Goal: Obtain resource: Obtain resource

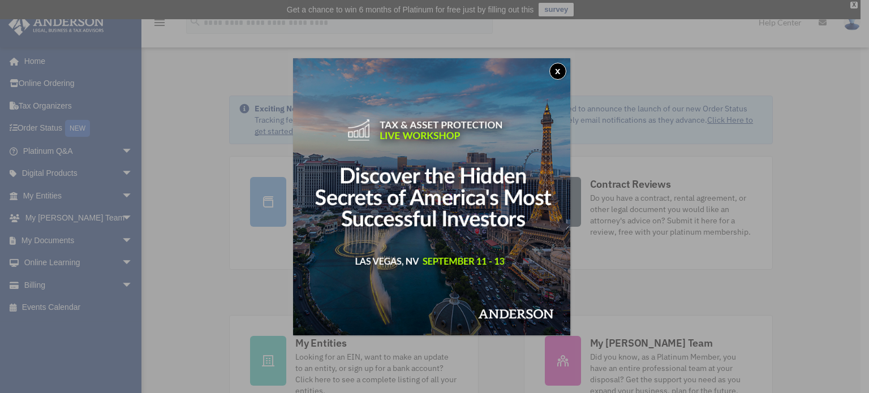
click at [560, 70] on button "x" at bounding box center [557, 71] width 17 height 17
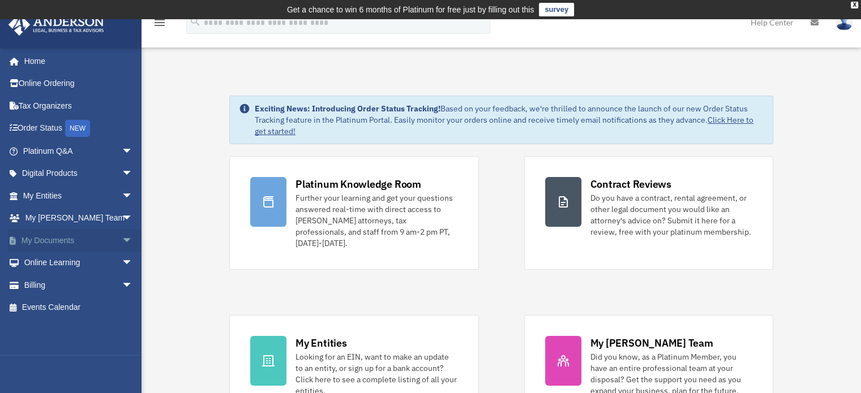
click at [122, 239] on span "arrow_drop_down" at bounding box center [133, 240] width 23 height 23
click at [122, 239] on span "arrow_drop_up" at bounding box center [133, 240] width 23 height 23
click at [122, 262] on span "arrow_drop_down" at bounding box center [133, 263] width 23 height 23
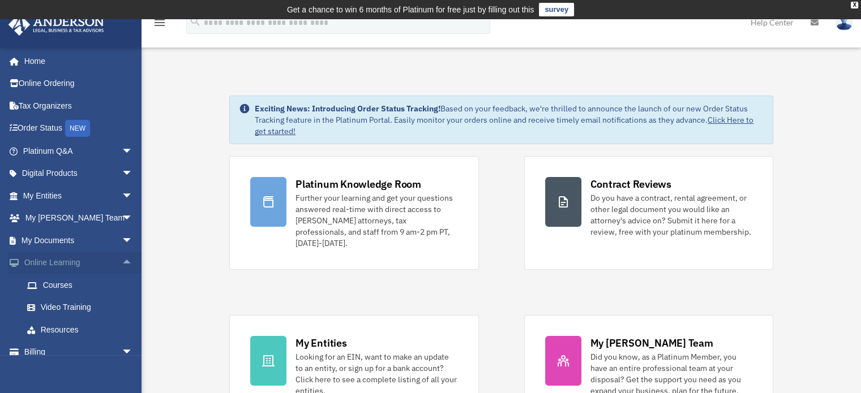
click at [122, 262] on span "arrow_drop_up" at bounding box center [133, 263] width 23 height 23
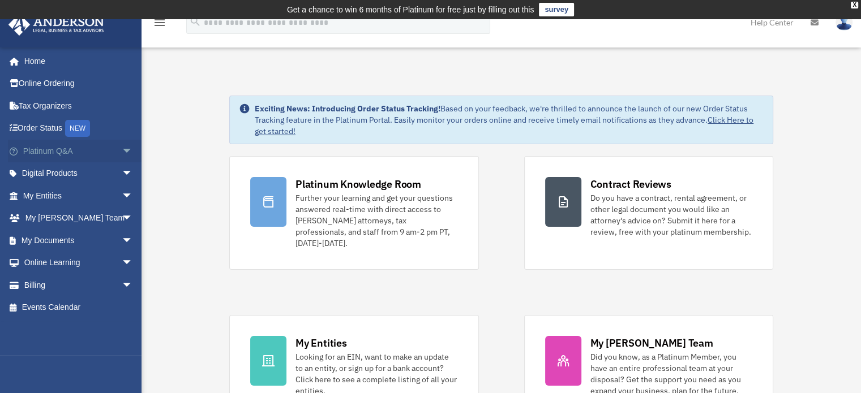
click at [122, 151] on span "arrow_drop_down" at bounding box center [133, 151] width 23 height 23
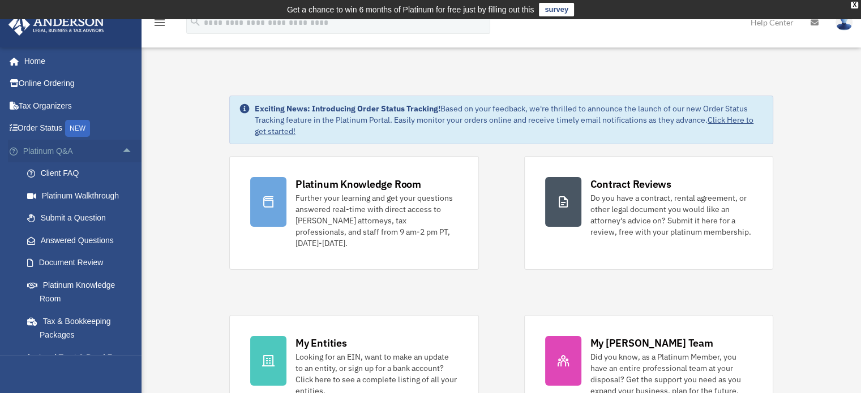
click at [122, 151] on span "arrow_drop_up" at bounding box center [133, 151] width 23 height 23
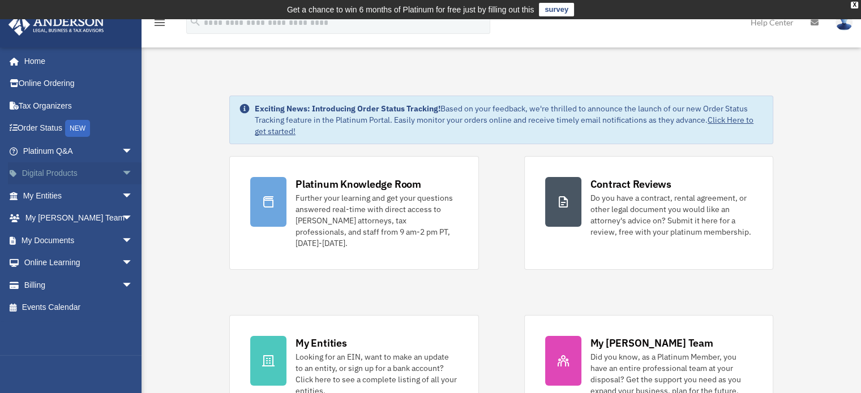
click at [122, 172] on span "arrow_drop_down" at bounding box center [133, 173] width 23 height 23
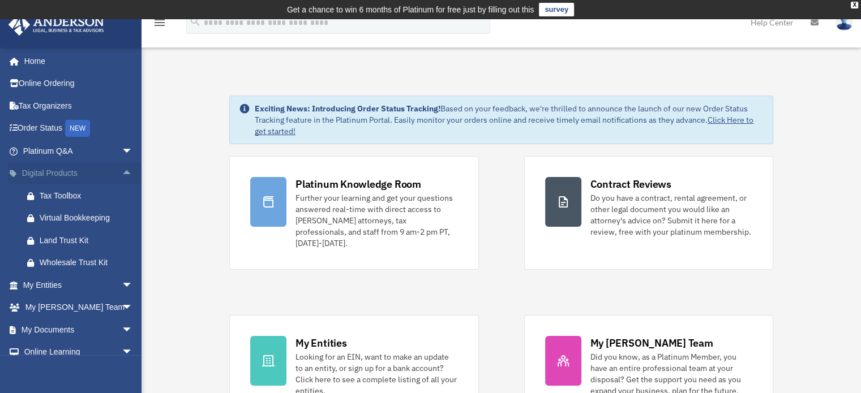
click at [122, 172] on span "arrow_drop_up" at bounding box center [133, 173] width 23 height 23
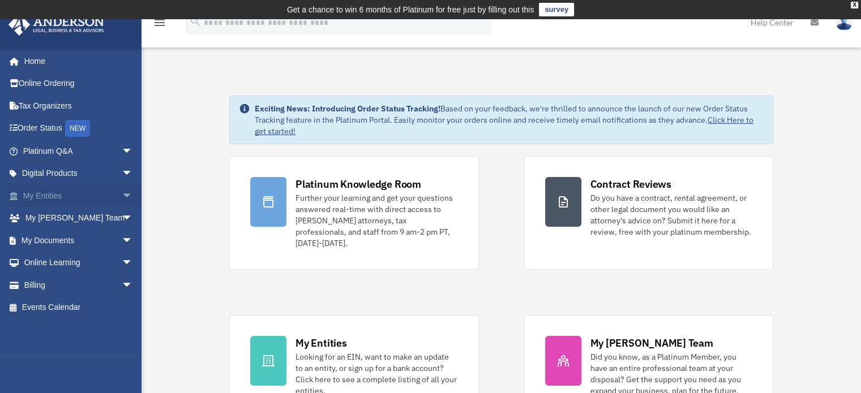
click at [122, 196] on span "arrow_drop_down" at bounding box center [133, 195] width 23 height 23
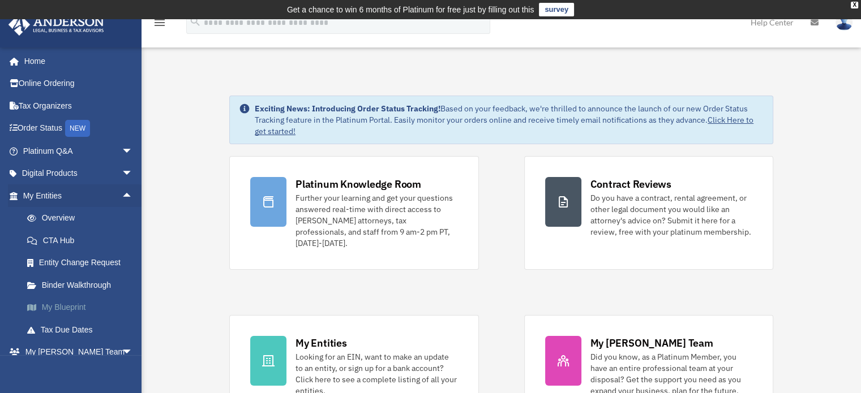
click at [52, 308] on link "My Blueprint" at bounding box center [83, 307] width 134 height 23
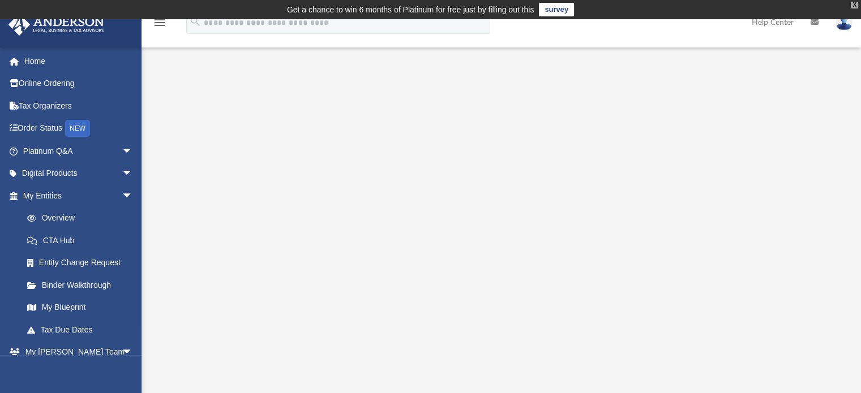
click at [852, 4] on div "X" at bounding box center [853, 5] width 7 height 7
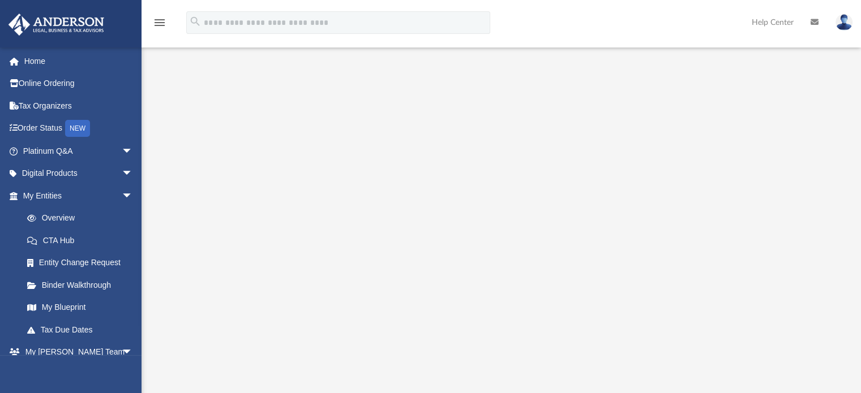
scroll to position [81, 0]
click at [122, 151] on span "arrow_drop_down" at bounding box center [133, 151] width 23 height 23
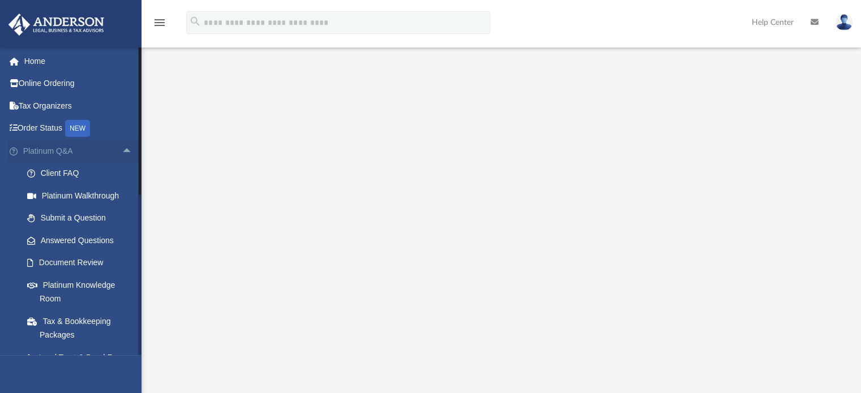
click at [122, 151] on span "arrow_drop_up" at bounding box center [133, 151] width 23 height 23
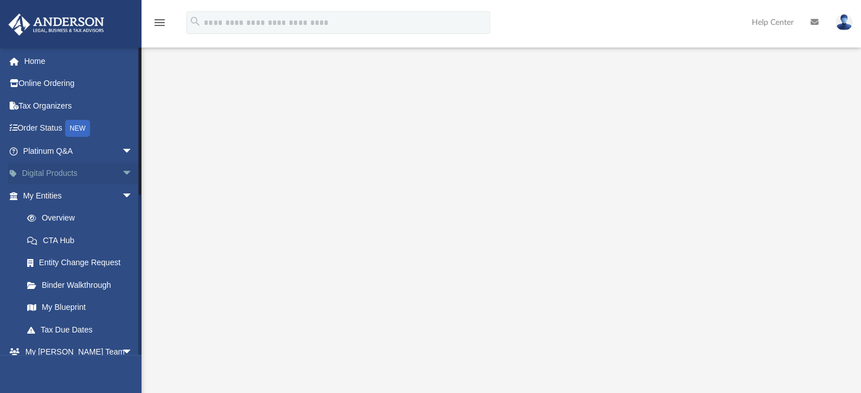
click at [122, 170] on span "arrow_drop_down" at bounding box center [133, 173] width 23 height 23
click at [122, 170] on span "arrow_drop_up" at bounding box center [133, 173] width 23 height 23
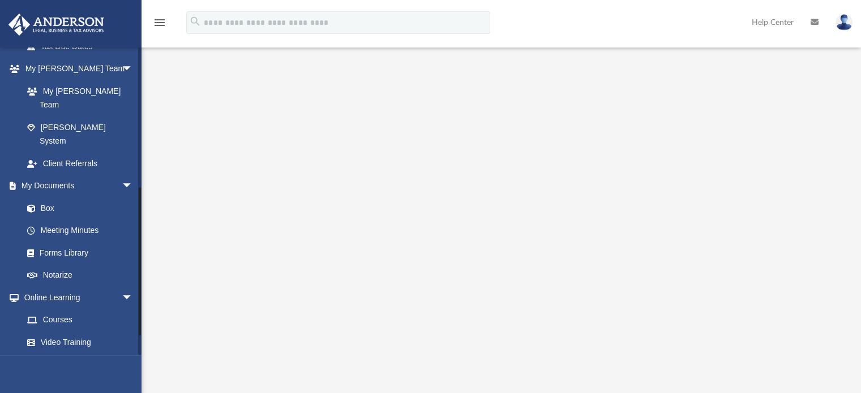
scroll to position [285, 0]
click at [172, 330] on div at bounding box center [500, 215] width 719 height 453
click at [74, 218] on link "Meeting Minutes" at bounding box center [83, 229] width 134 height 23
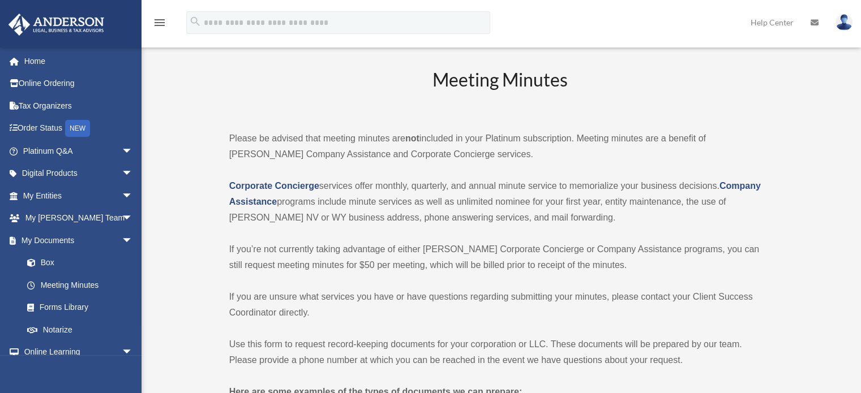
click at [252, 140] on p "Please be advised that meeting minutes are not included in your Platinum subscr…" at bounding box center [499, 147] width 541 height 32
click at [122, 235] on span "arrow_drop_down" at bounding box center [133, 240] width 23 height 23
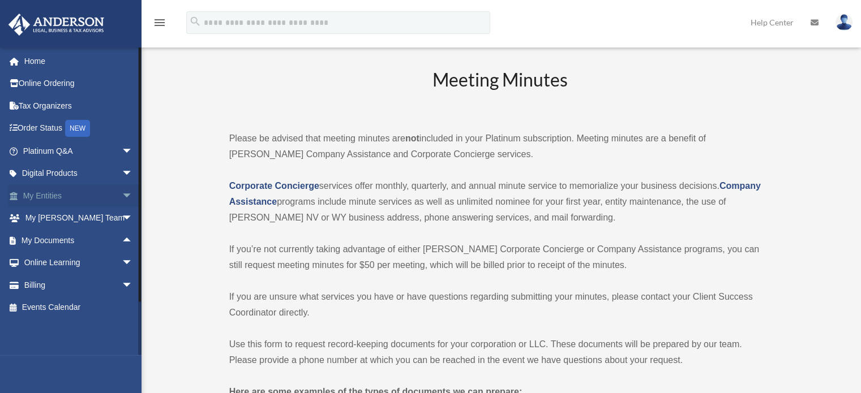
click at [122, 198] on span "arrow_drop_down" at bounding box center [133, 195] width 23 height 23
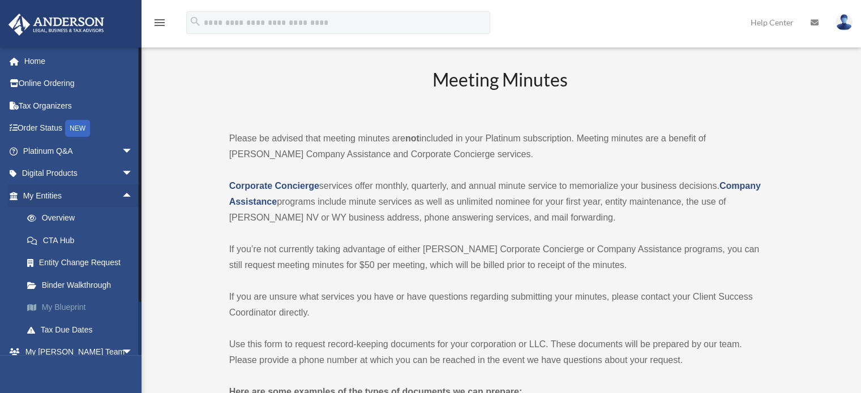
click at [63, 306] on link "My Blueprint" at bounding box center [83, 307] width 134 height 23
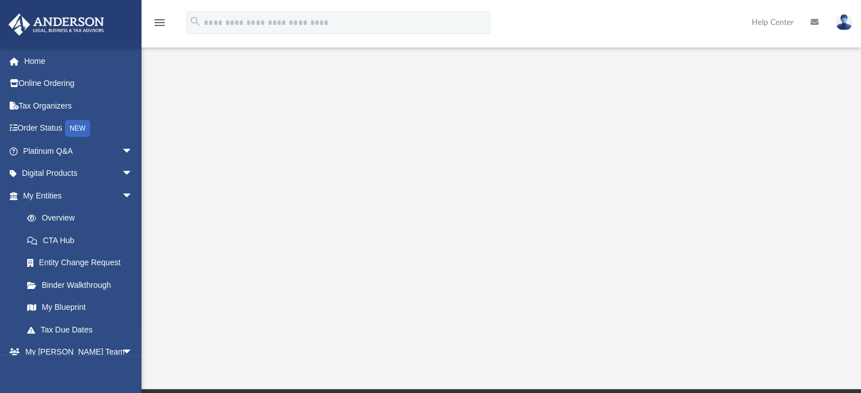
scroll to position [169, 0]
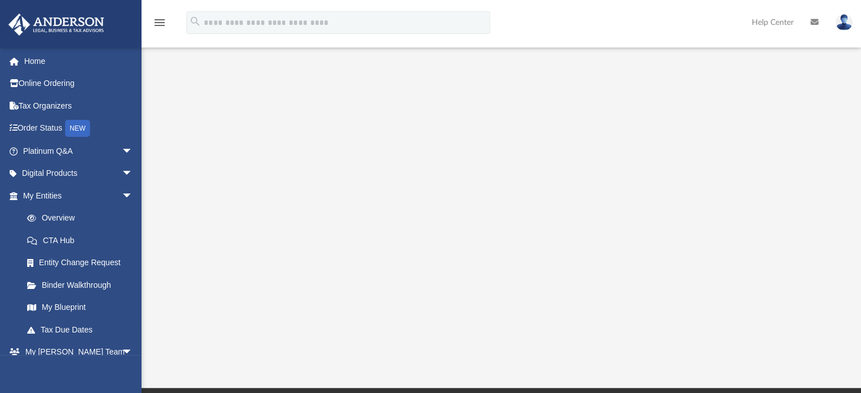
click at [808, 223] on div at bounding box center [501, 127] width 647 height 453
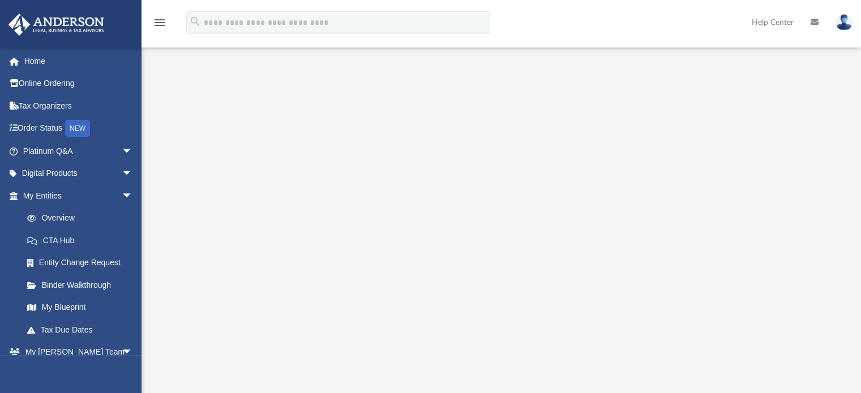
scroll to position [124, 0]
click at [182, 276] on div at bounding box center [501, 172] width 647 height 453
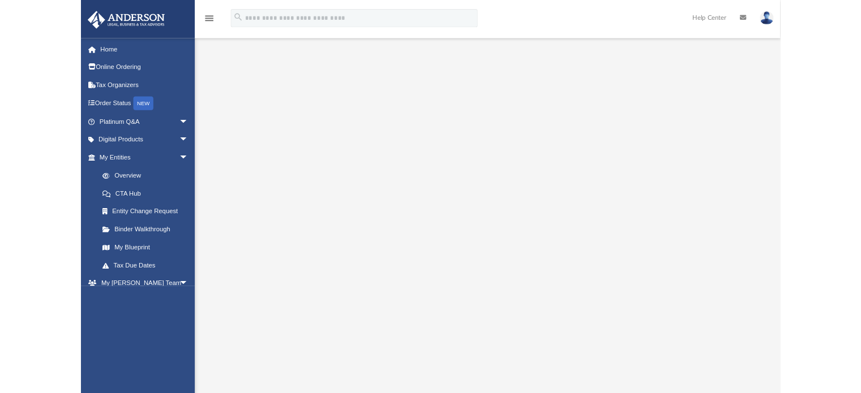
scroll to position [11, 0]
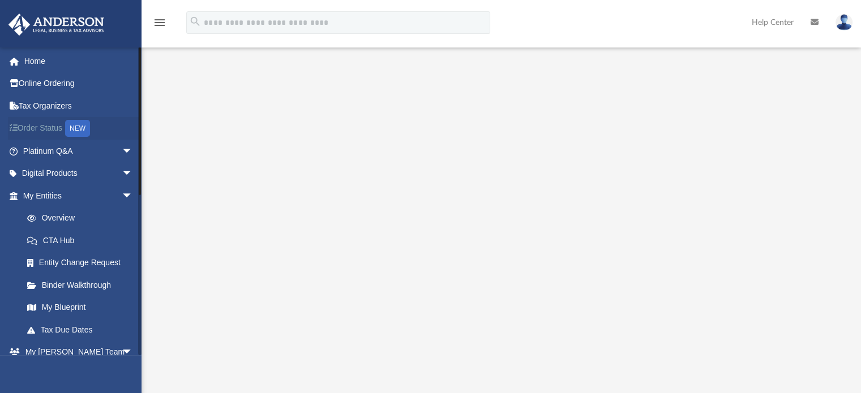
click at [41, 135] on link "Order Status NEW" at bounding box center [79, 128] width 142 height 23
click at [49, 128] on link "Order Status NEW" at bounding box center [79, 128] width 142 height 23
click at [39, 65] on link "Home" at bounding box center [79, 61] width 142 height 23
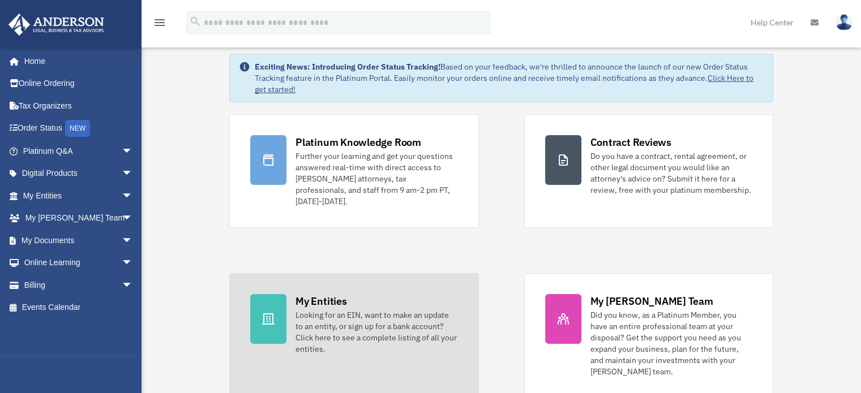
click at [273, 313] on icon at bounding box center [268, 318] width 12 height 11
click at [331, 294] on div "My Entities" at bounding box center [320, 301] width 51 height 14
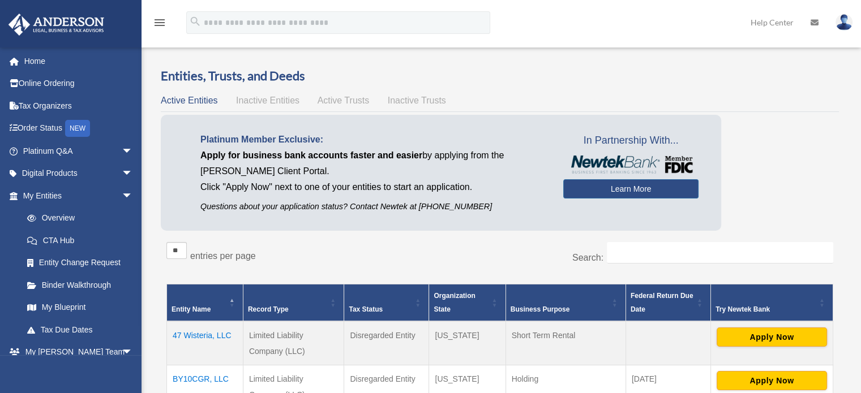
click at [749, 167] on div "Platinum Member Exclusive: Apply for business bank accounts faster and easier b…" at bounding box center [500, 176] width 678 height 122
click at [54, 210] on link "Overview" at bounding box center [83, 218] width 134 height 23
click at [789, 131] on div "Platinum Member Exclusive: Apply for business bank accounts faster and easier b…" at bounding box center [500, 176] width 678 height 122
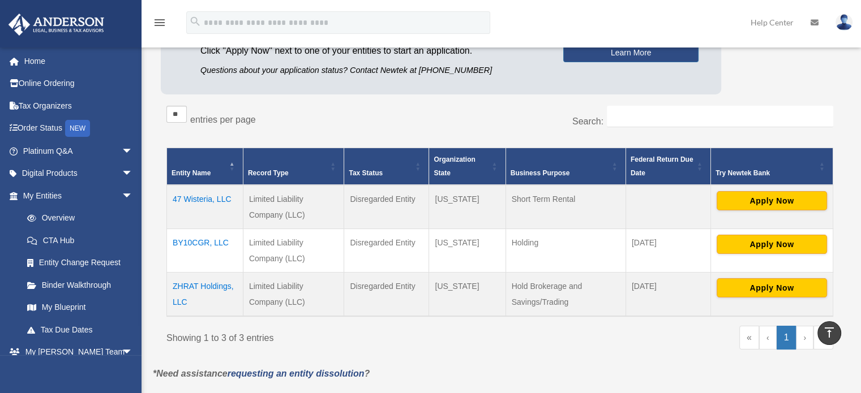
scroll to position [136, 0]
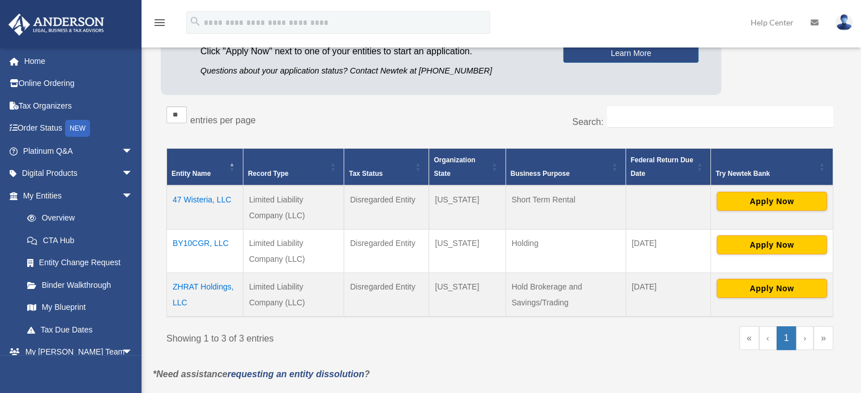
click at [212, 197] on td "47 Wisteria, LLC" at bounding box center [205, 208] width 76 height 44
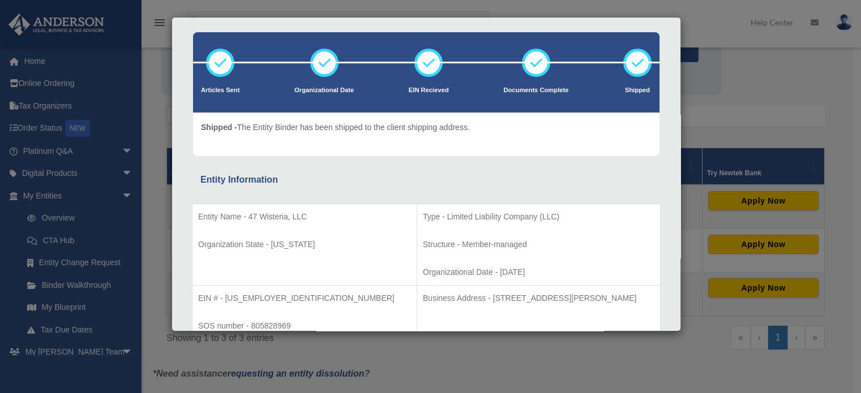
scroll to position [2, 0]
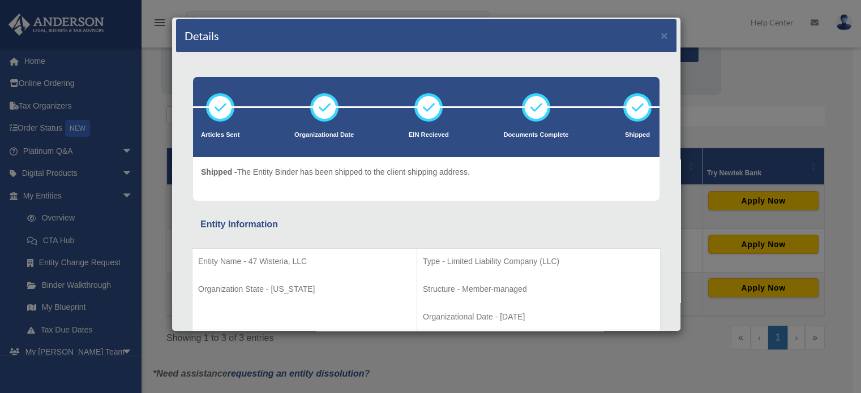
click at [659, 38] on div "Details ×" at bounding box center [426, 35] width 500 height 33
click at [733, 54] on div "Details × Articles Sent Organizational Date" at bounding box center [430, 196] width 861 height 393
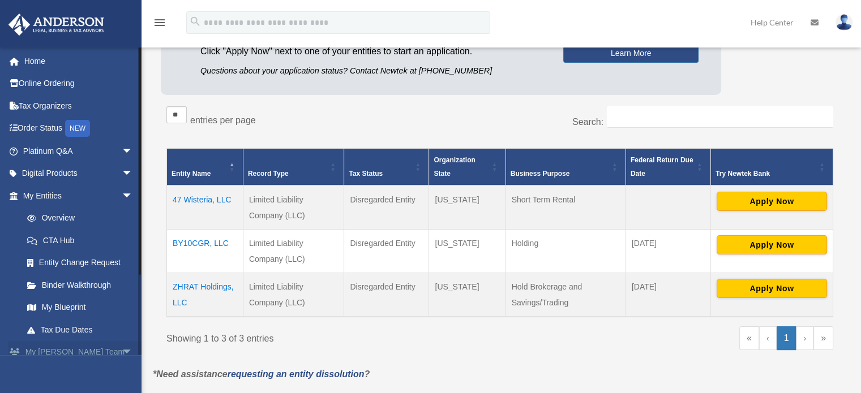
click at [122, 354] on span "arrow_drop_down" at bounding box center [133, 352] width 23 height 23
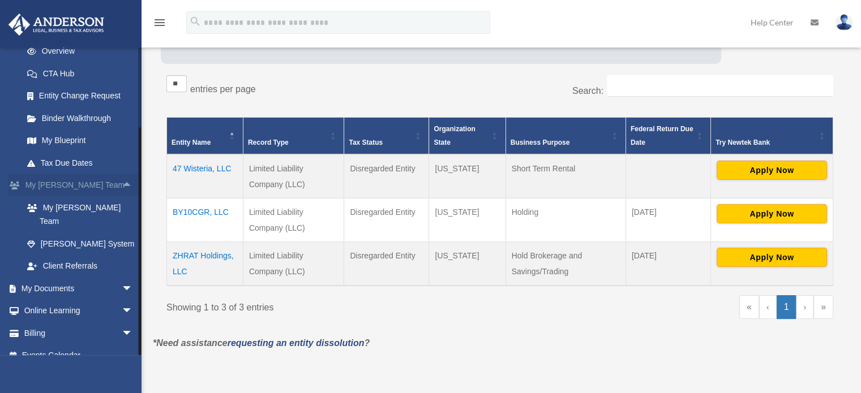
scroll to position [204, 0]
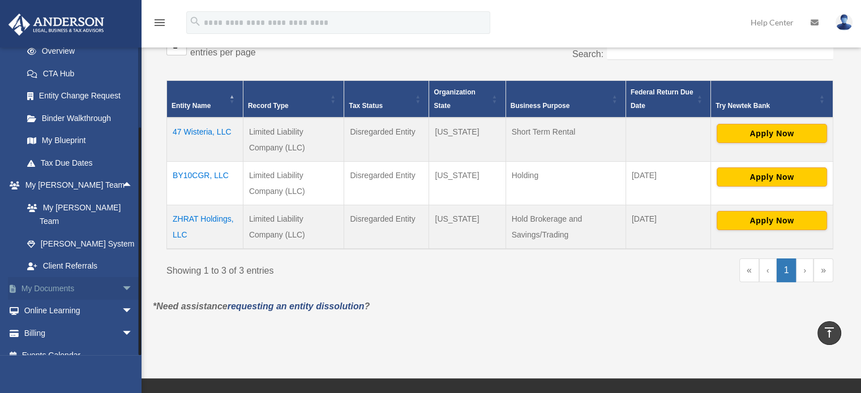
click at [122, 277] on span "arrow_drop_down" at bounding box center [133, 288] width 23 height 23
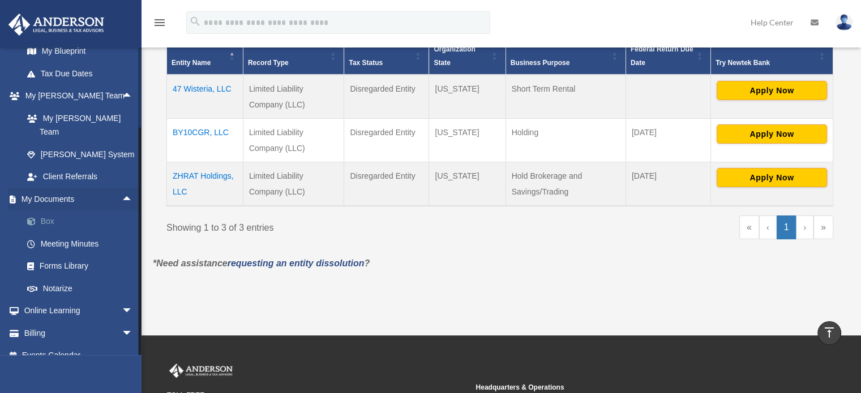
scroll to position [249, 0]
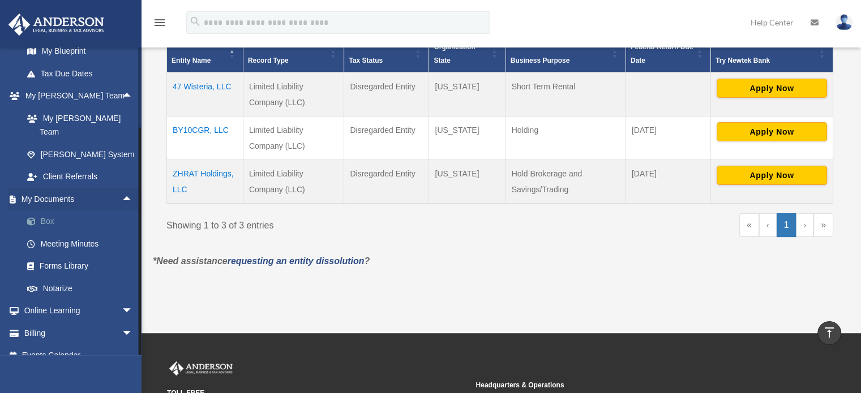
click at [48, 210] on link "Box" at bounding box center [83, 221] width 134 height 23
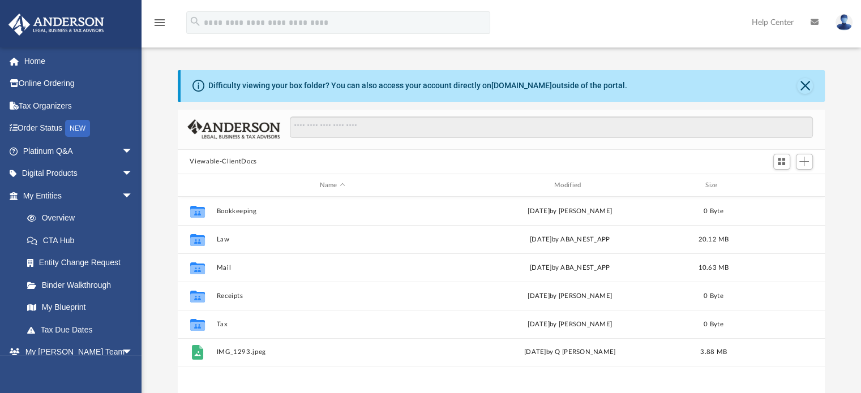
scroll to position [248, 638]
click at [155, 222] on div "Difficulty viewing your box folder? You can also access your account directly o…" at bounding box center [500, 251] width 719 height 362
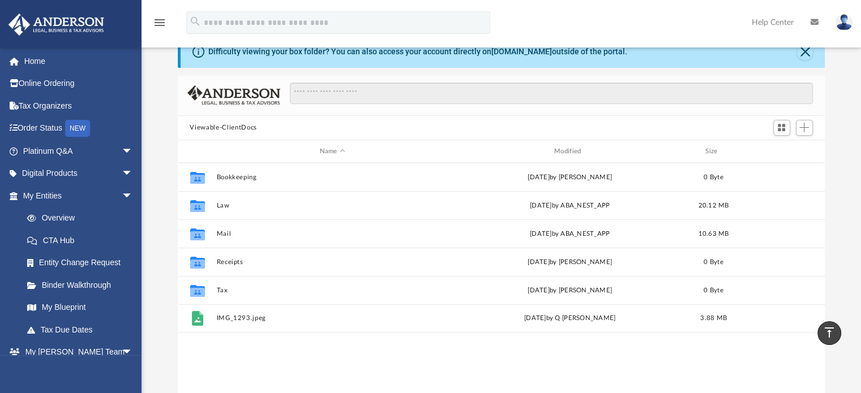
scroll to position [3, 0]
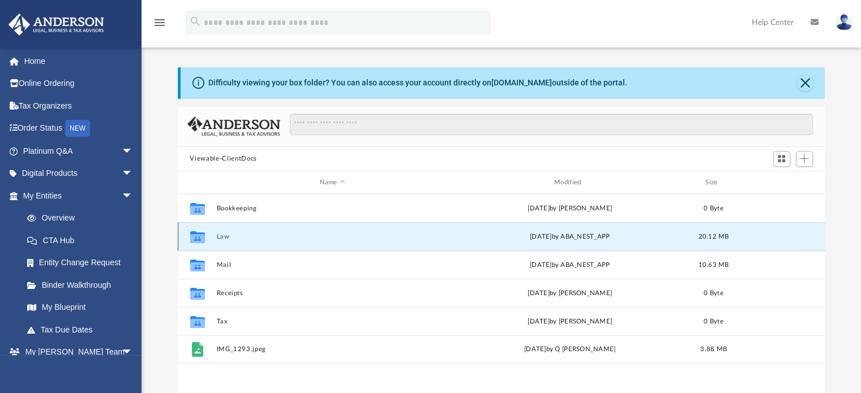
click at [224, 239] on button "Law" at bounding box center [332, 236] width 232 height 7
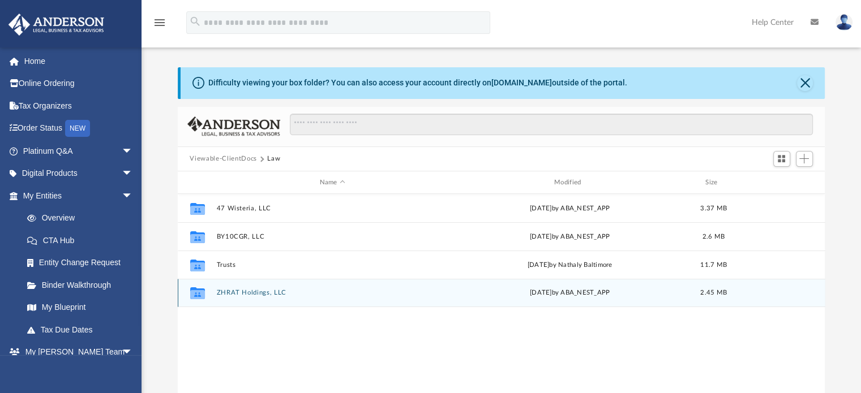
click at [239, 287] on div "Collaborated Folder ZHRAT Holdings, LLC Wed Mar 5 2025 by ABA_NEST_APP 2.45 MB" at bounding box center [501, 293] width 647 height 28
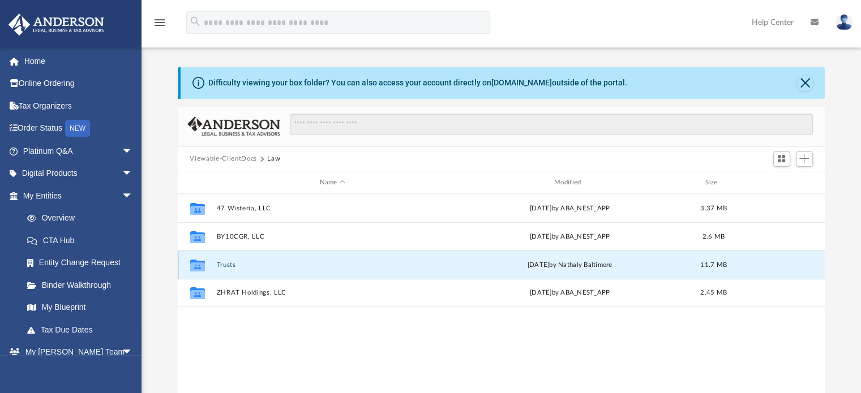
click at [226, 261] on button "Trusts" at bounding box center [332, 264] width 232 height 7
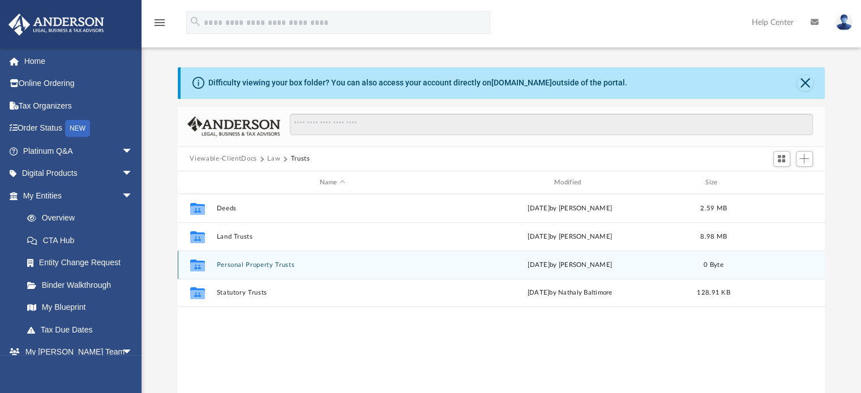
click at [199, 266] on icon "grid" at bounding box center [197, 266] width 15 height 12
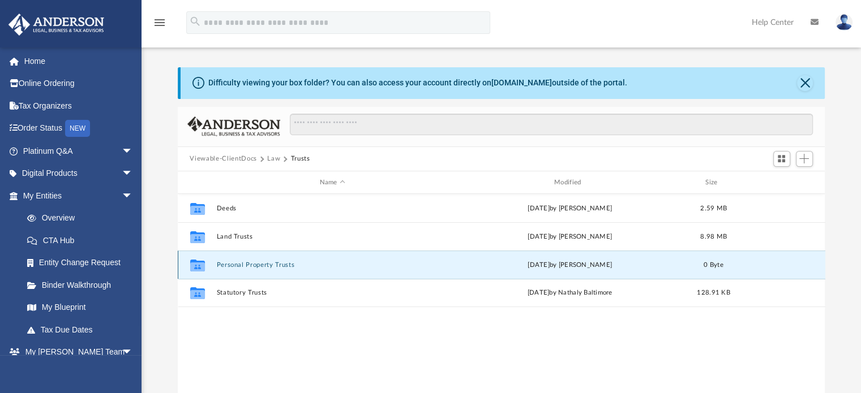
click at [235, 263] on button "Personal Property Trusts" at bounding box center [332, 264] width 232 height 7
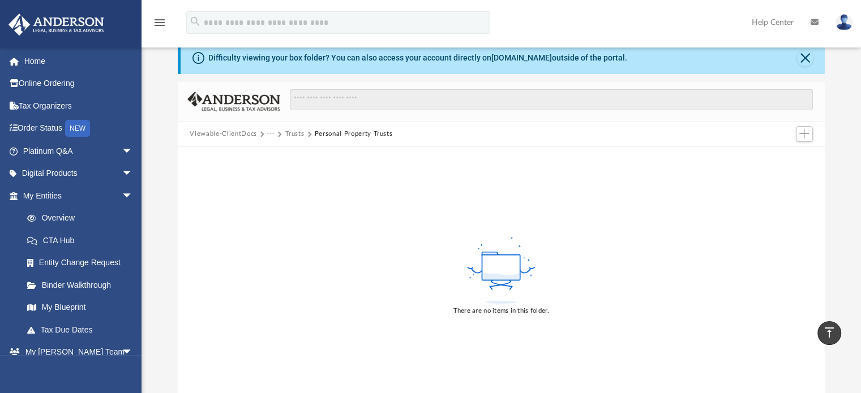
scroll to position [0, 0]
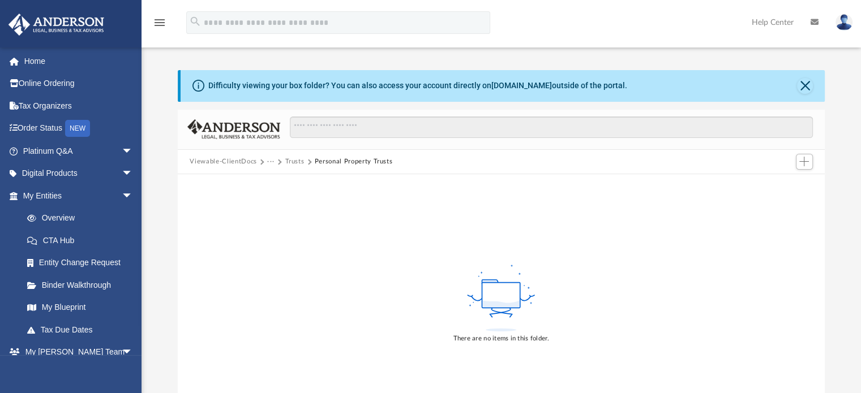
click at [296, 163] on button "Trusts" at bounding box center [294, 162] width 19 height 10
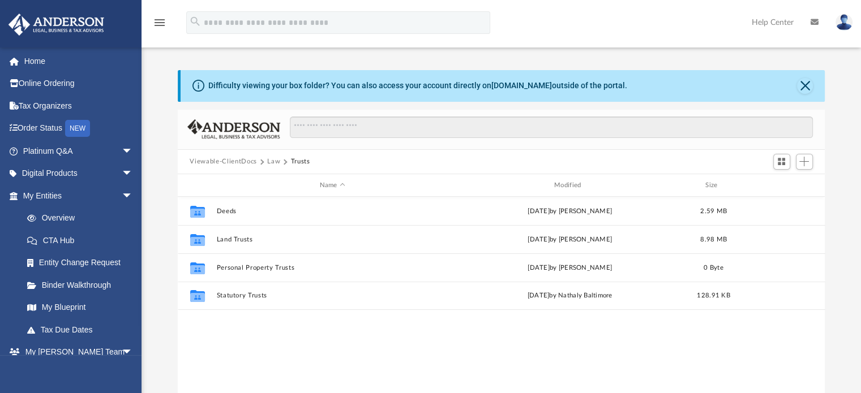
scroll to position [248, 638]
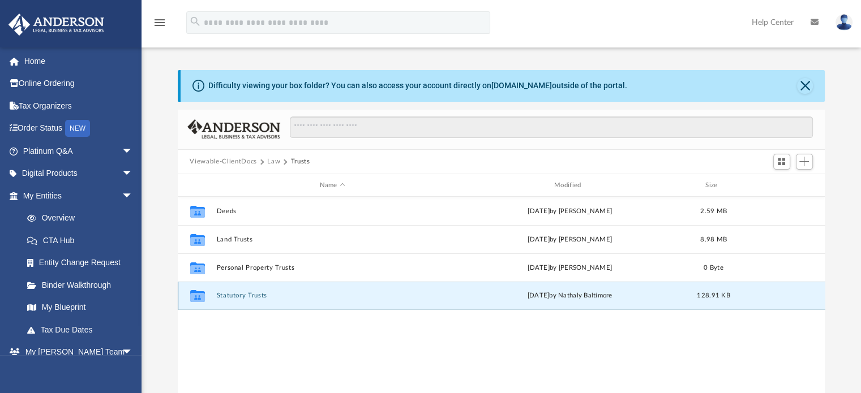
click at [236, 293] on button "Statutory Trusts" at bounding box center [332, 296] width 232 height 7
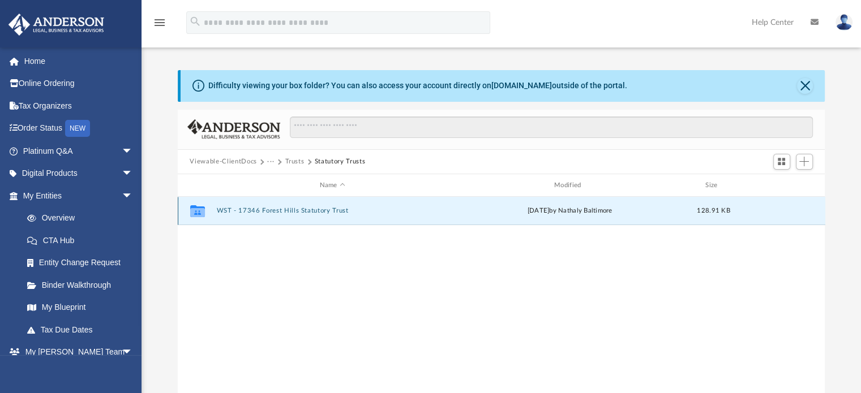
click at [282, 210] on button "WST - 17346 Forest Hills Statutory Trust" at bounding box center [332, 211] width 232 height 7
click at [282, 210] on button "17346 Forest Hills Statutory Trust - Filed WY Trust Certificate.pdf" at bounding box center [332, 211] width 232 height 7
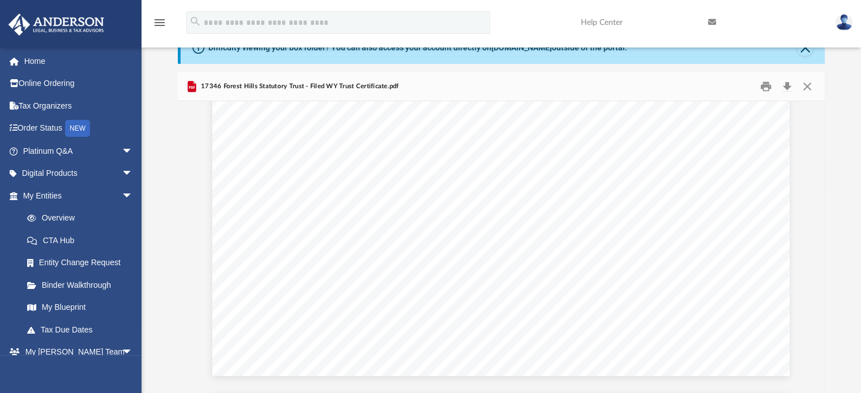
scroll to position [0, 0]
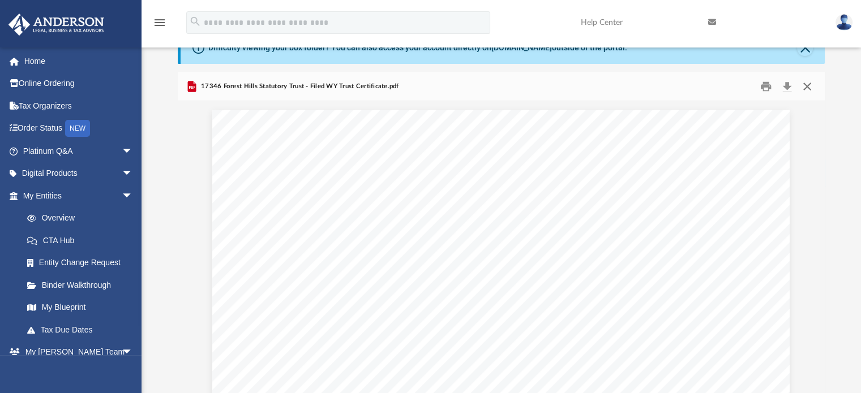
click at [812, 88] on button "Close" at bounding box center [807, 87] width 20 height 18
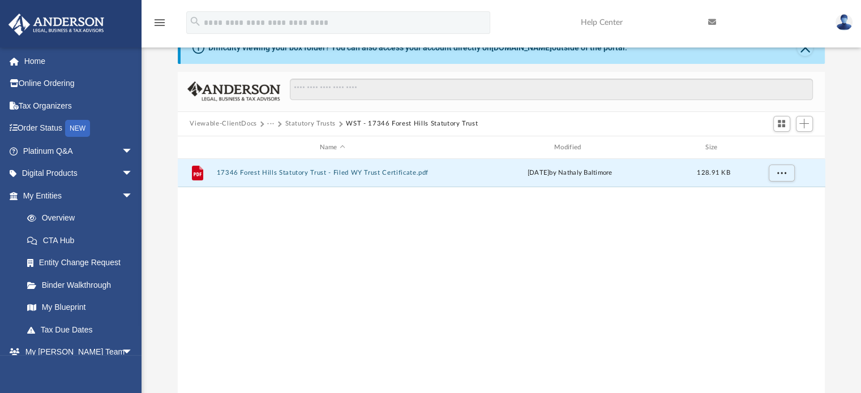
click at [308, 125] on button "Statutory Trusts" at bounding box center [310, 124] width 50 height 10
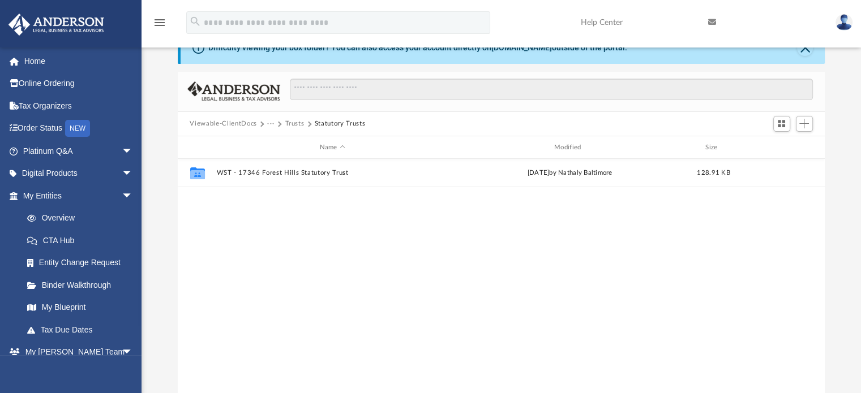
click at [292, 124] on button "Trusts" at bounding box center [294, 124] width 19 height 10
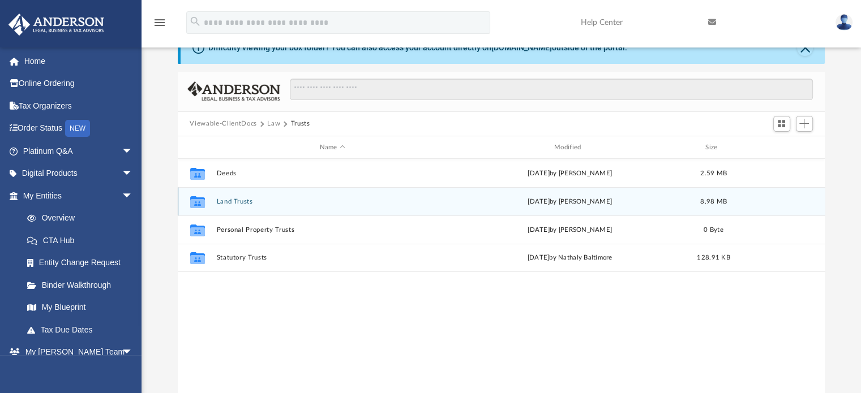
click at [241, 194] on div "Collaborated Folder Land Trusts [DATE] by [PERSON_NAME] 8.98 MB" at bounding box center [501, 201] width 647 height 28
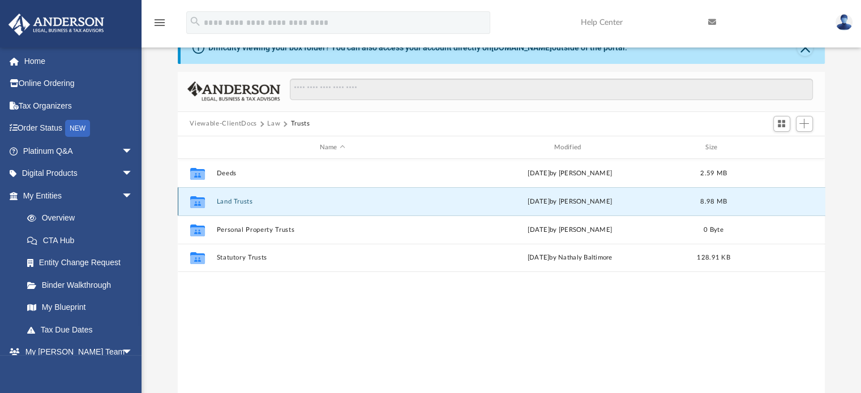
click at [231, 198] on button "Land Trusts" at bounding box center [332, 201] width 232 height 7
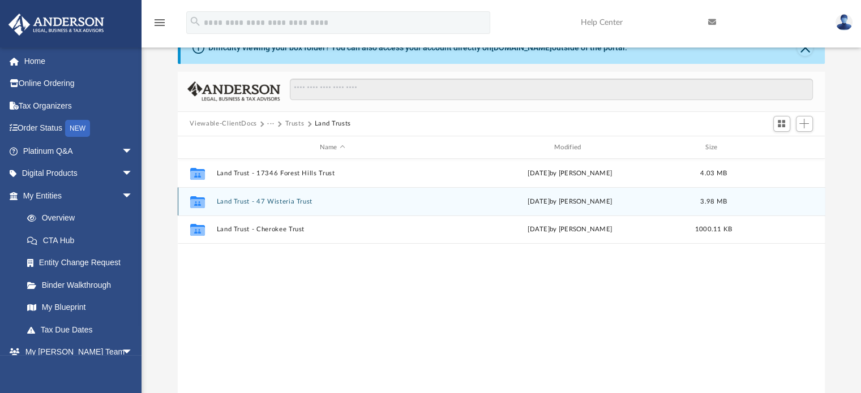
click at [266, 199] on button "Land Trust - 47 Wisteria Trust" at bounding box center [332, 201] width 232 height 7
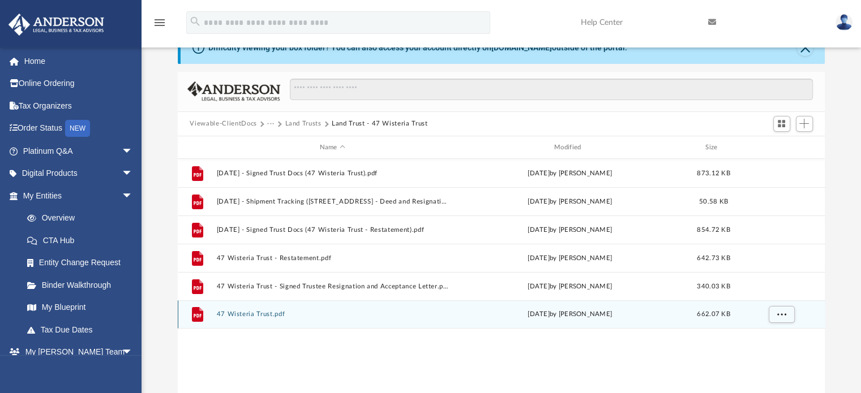
click at [268, 308] on div "File 47 Wisteria Trust.pdf Fri Dec 20 2024 by Ashley Sevy 662.07 KB" at bounding box center [501, 314] width 647 height 28
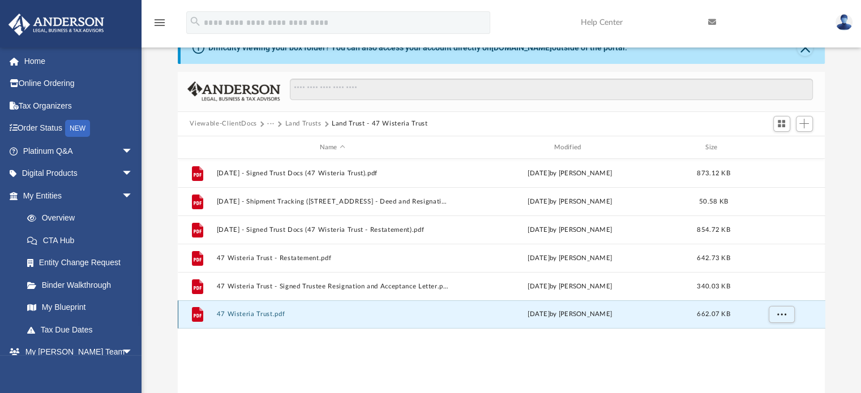
click at [263, 318] on button "47 Wisteria Trust.pdf" at bounding box center [332, 314] width 232 height 7
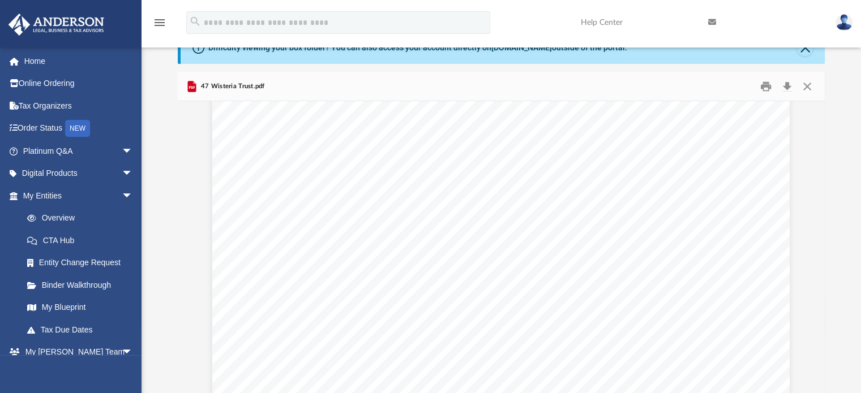
scroll to position [1593, 0]
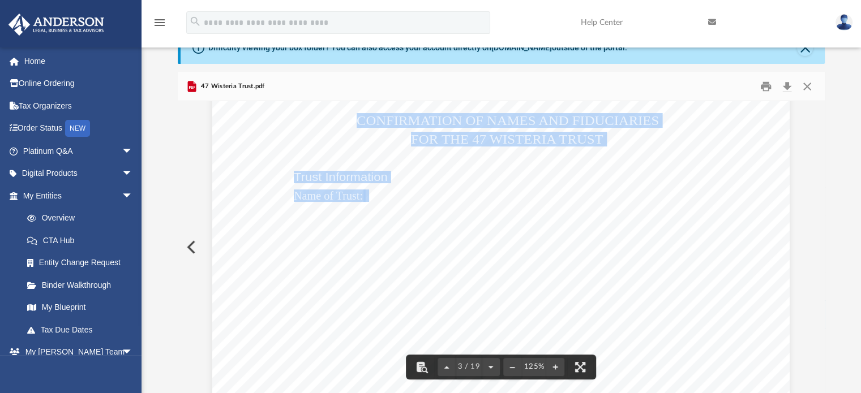
drag, startPoint x: 427, startPoint y: 196, endPoint x: 621, endPoint y: 202, distance: 194.7
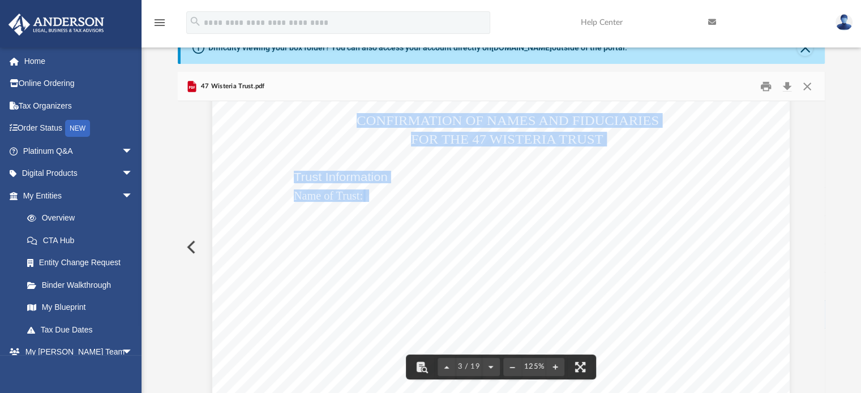
drag, startPoint x: 624, startPoint y: 195, endPoint x: 547, endPoint y: 193, distance: 77.0
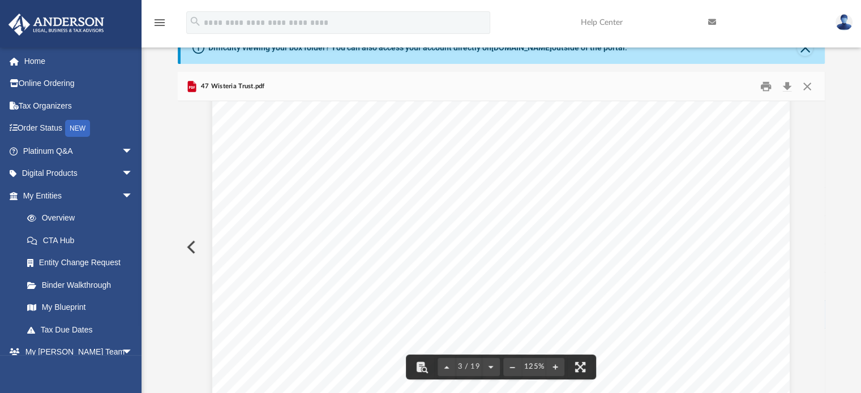
click at [430, 194] on span "47 Wisteria Trust dated December 20, 2024" at bounding box center [501, 195] width 145 height 11
drag, startPoint x: 425, startPoint y: 195, endPoint x: 622, endPoint y: 196, distance: 196.3
click at [575, 196] on span "47 Wisteria Trust dated December 20, 2024" at bounding box center [501, 195] width 145 height 11
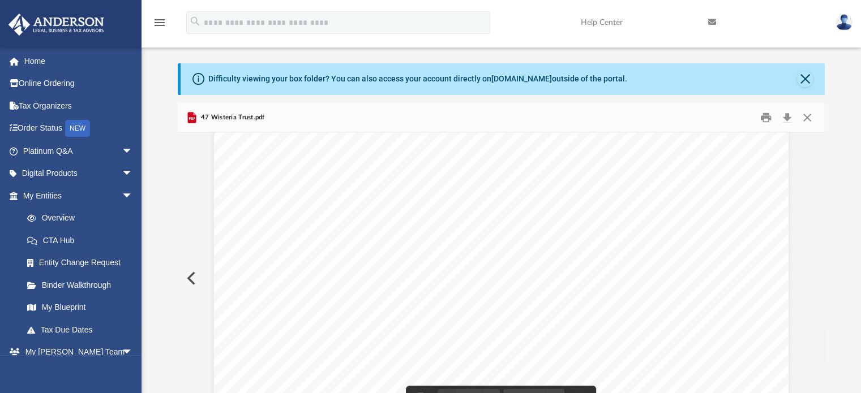
scroll to position [0, 0]
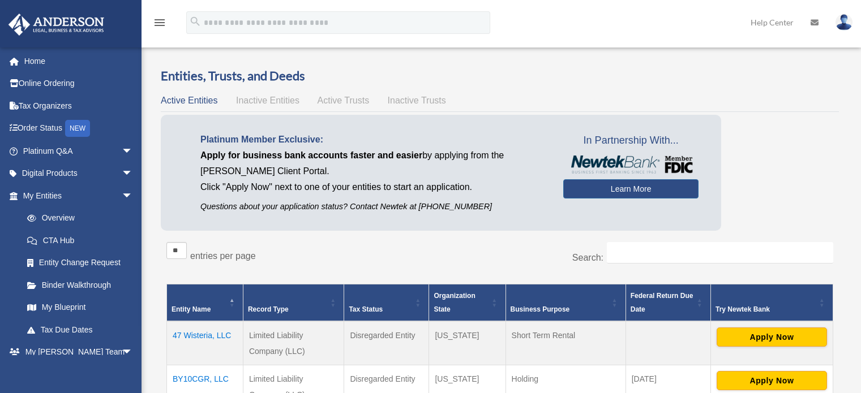
scroll to position [249, 0]
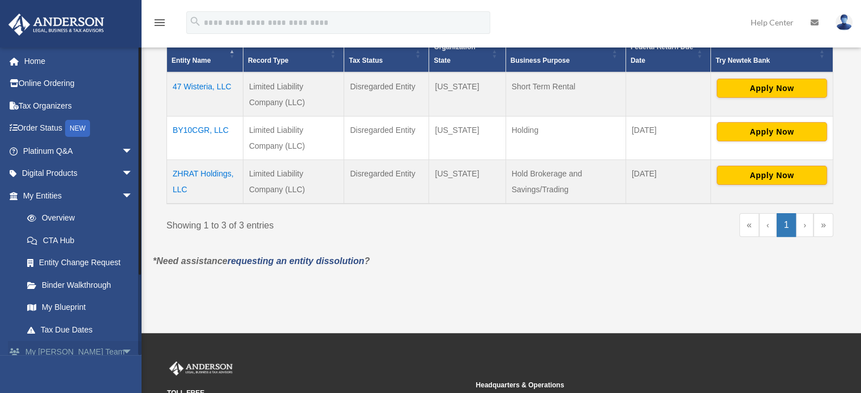
click at [122, 348] on span "arrow_drop_down" at bounding box center [133, 352] width 23 height 23
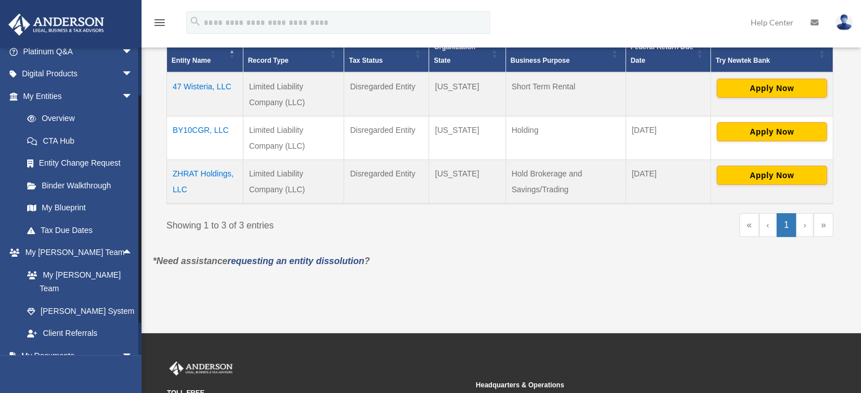
scroll to position [167, 0]
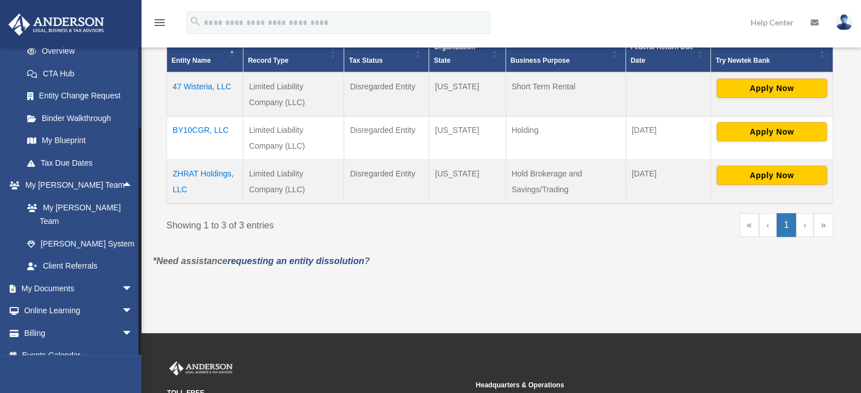
drag, startPoint x: 141, startPoint y: 271, endPoint x: 141, endPoint y: 362, distance: 90.5
click at [141, 362] on div "michael.knight@century21.com Sign Out michael.knight@century21.com Home Online …" at bounding box center [70, 243] width 141 height 393
click at [122, 277] on span "arrow_drop_down" at bounding box center [133, 288] width 23 height 23
click at [46, 300] on link "Box" at bounding box center [83, 311] width 134 height 23
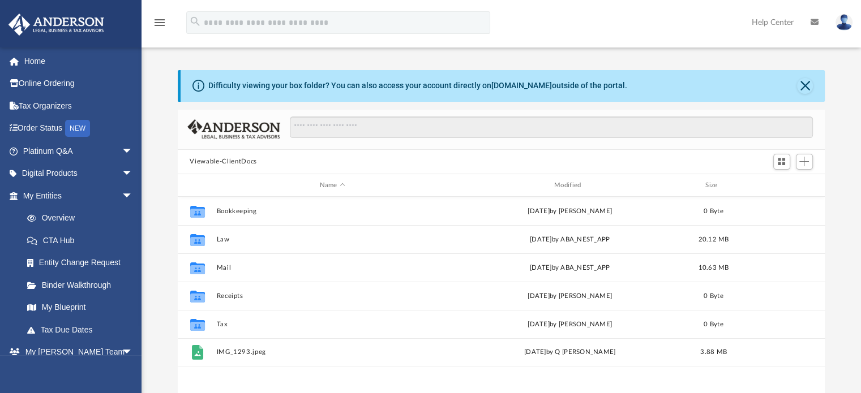
scroll to position [248, 638]
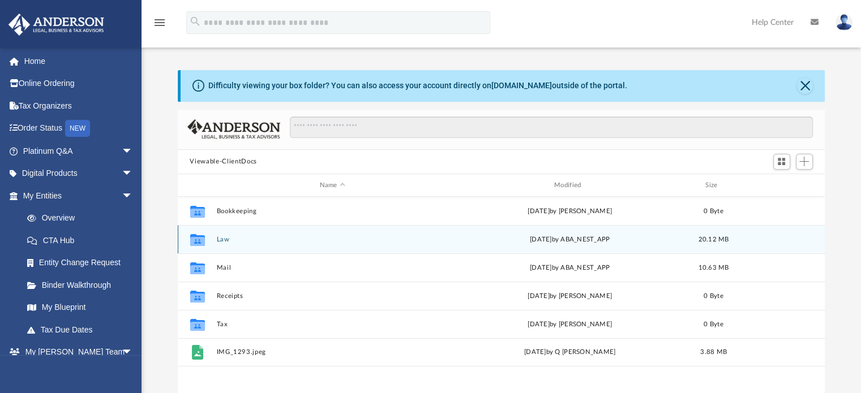
click at [200, 238] on icon "grid" at bounding box center [197, 241] width 15 height 9
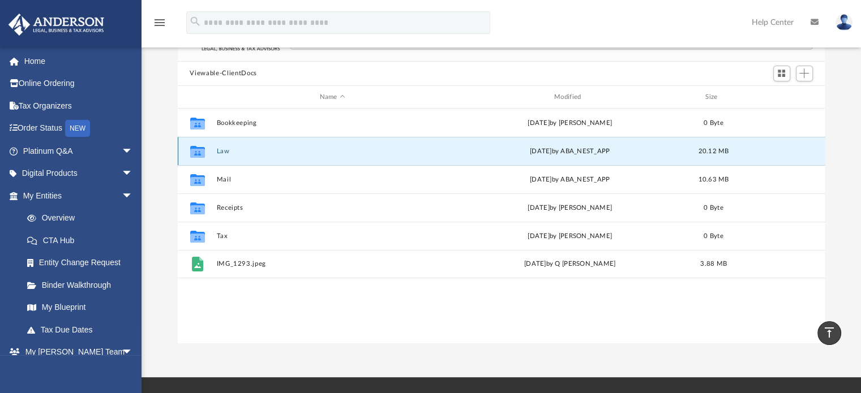
scroll to position [87, 0]
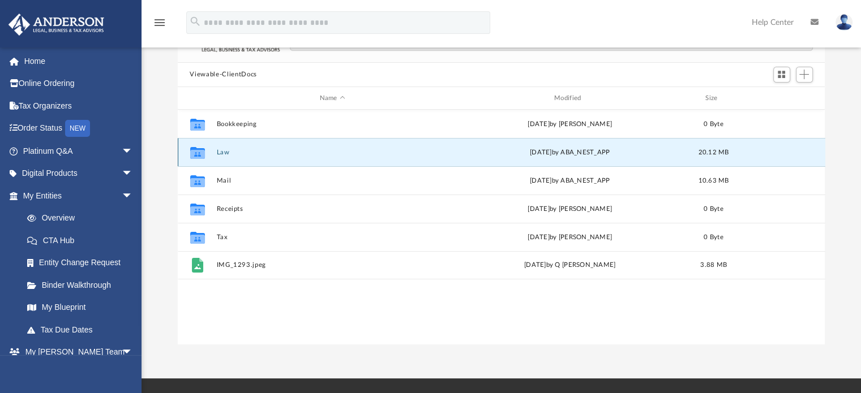
click at [221, 150] on button "Law" at bounding box center [332, 152] width 232 height 7
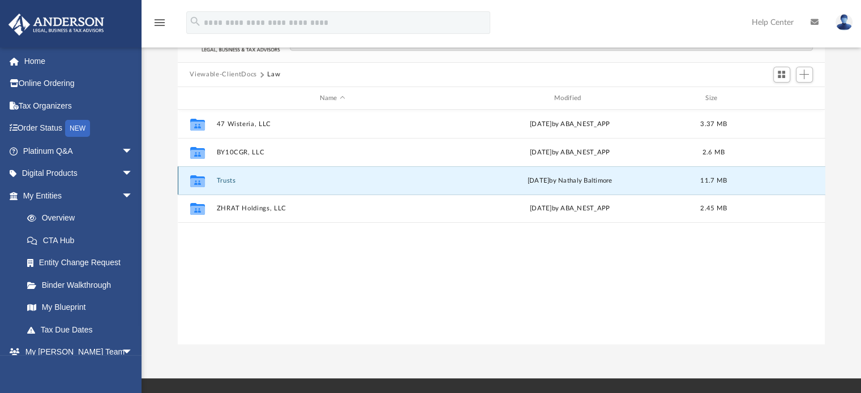
click at [229, 180] on button "Trusts" at bounding box center [332, 180] width 232 height 7
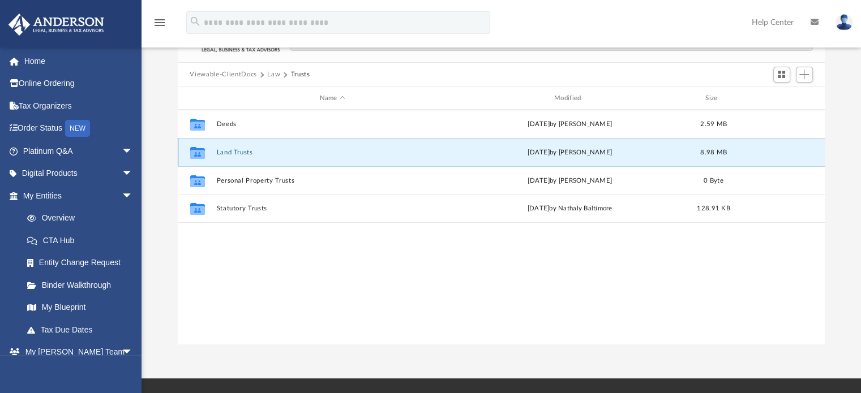
click at [227, 153] on button "Land Trusts" at bounding box center [332, 152] width 232 height 7
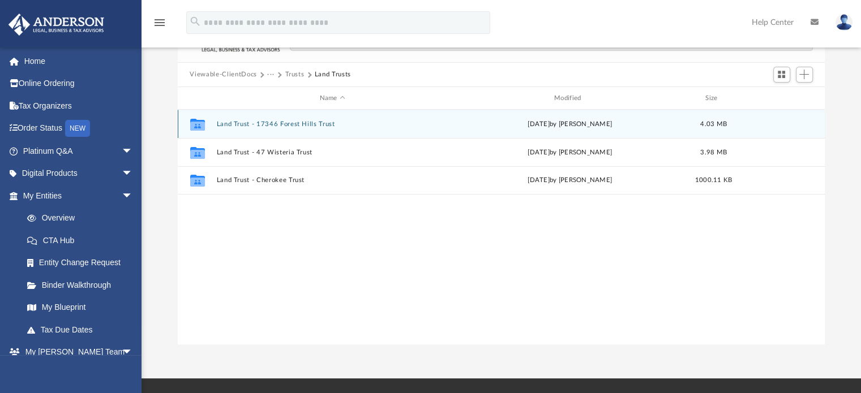
click at [258, 122] on button "Land Trust - 17346 Forest Hills Trust" at bounding box center [332, 124] width 232 height 7
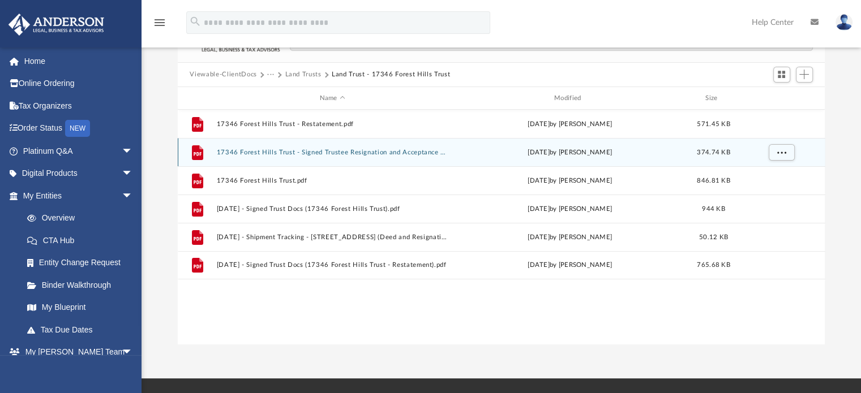
click at [320, 152] on button "17346 Forest Hills Trust - Signed Trustee Resignation and Acceptance Letter.pdf" at bounding box center [332, 152] width 232 height 7
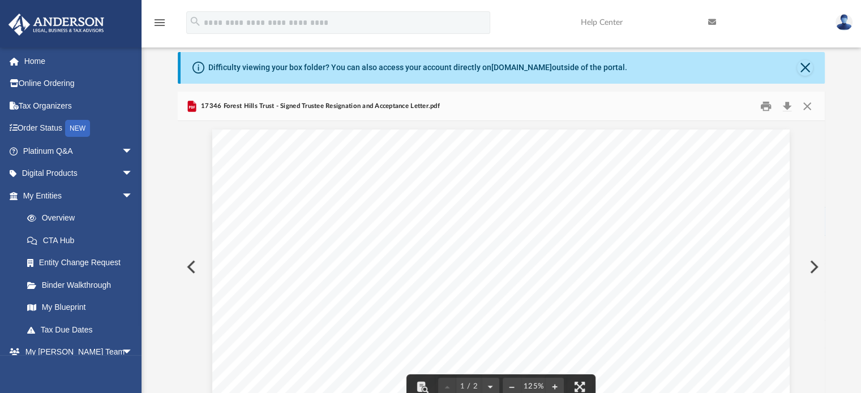
scroll to position [0, 0]
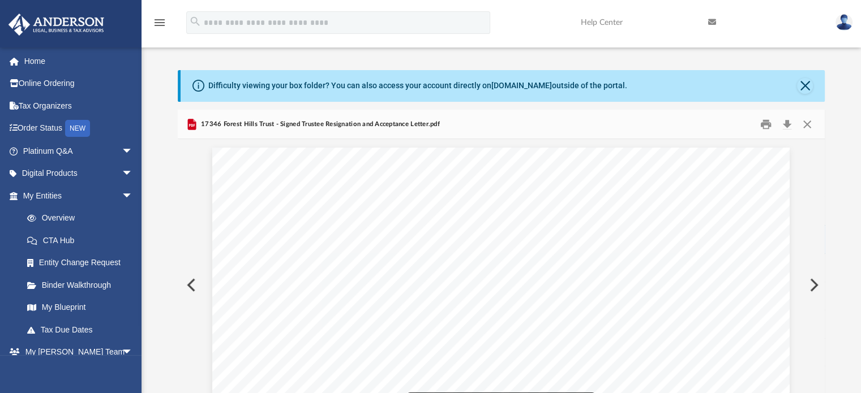
click at [201, 280] on button "Preview" at bounding box center [190, 285] width 25 height 32
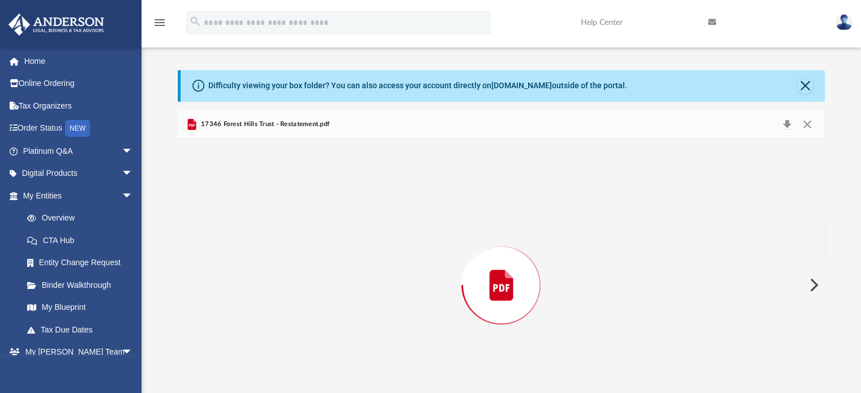
drag, startPoint x: 201, startPoint y: 280, endPoint x: 197, endPoint y: 179, distance: 101.3
click at [197, 179] on div "Preview" at bounding box center [501, 285] width 647 height 292
click at [810, 128] on button "Close" at bounding box center [807, 124] width 20 height 18
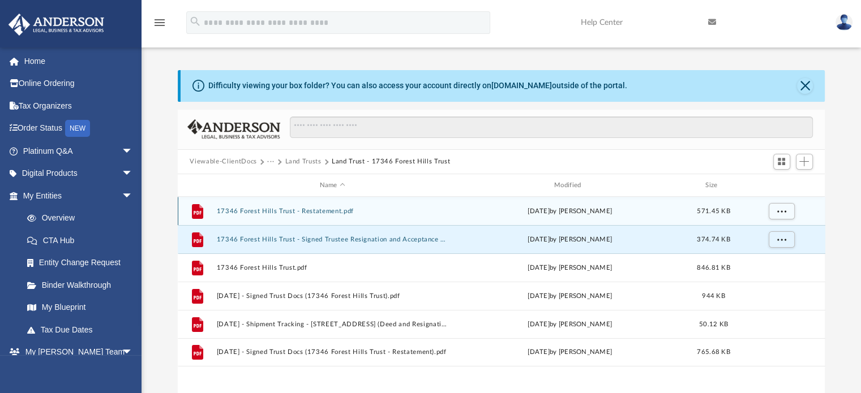
click at [313, 208] on button "17346 Forest Hills Trust - Restatement.pdf" at bounding box center [332, 211] width 232 height 7
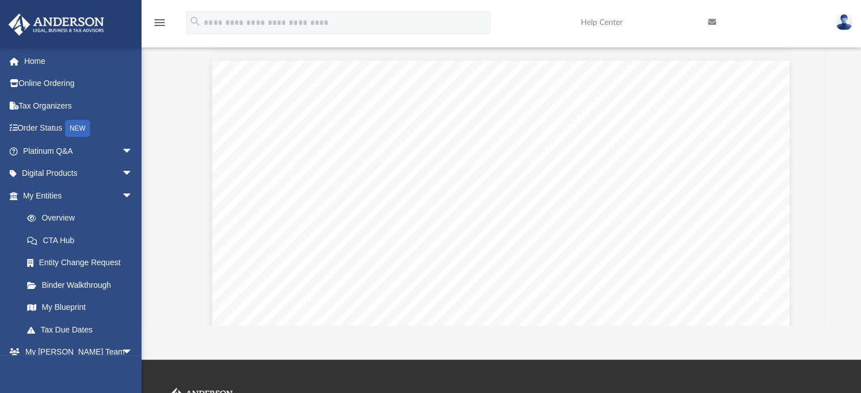
scroll to position [1531, 0]
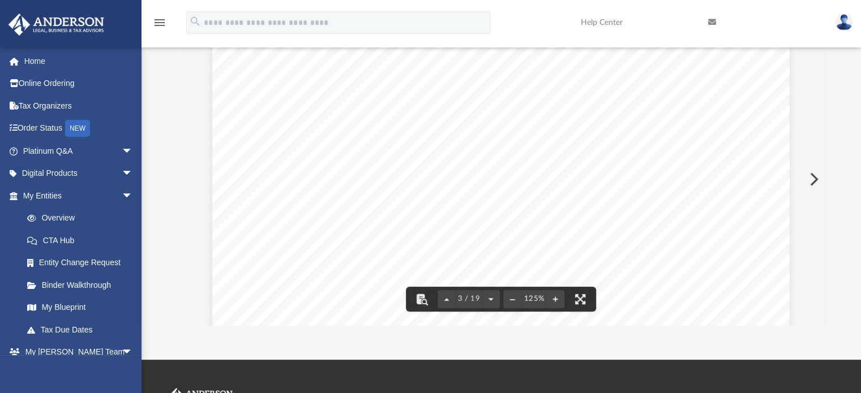
drag, startPoint x: 425, startPoint y: 190, endPoint x: 530, endPoint y: 200, distance: 104.7
click at [212, 36] on span "Name of Trust: 17346 Forest Hills Trust dated [DATE] , restatement dated [DATE]" at bounding box center [212, 36] width 0 height 0
